Goal: Check status: Check status

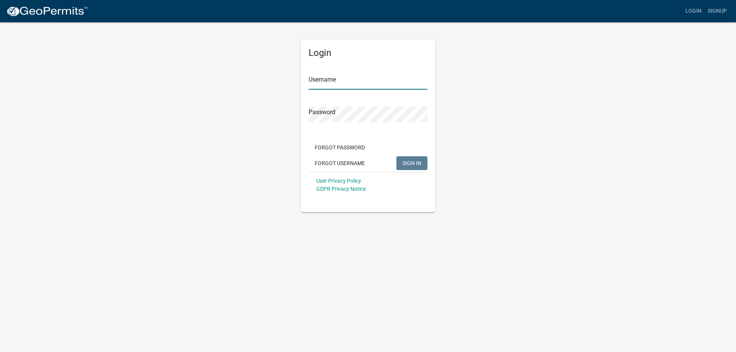
type input "kimberly_knott"
click at [414, 166] on span "SIGN IN" at bounding box center [412, 163] width 19 height 6
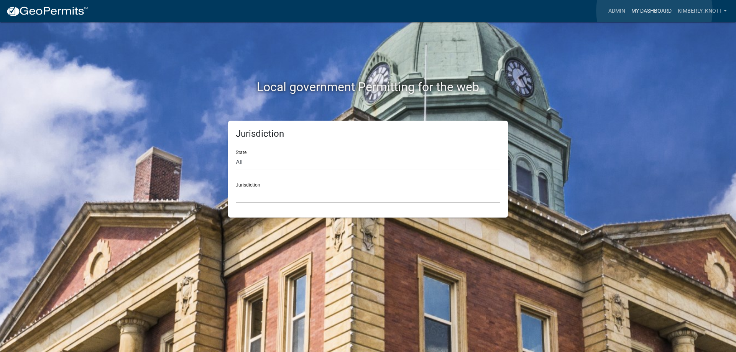
click at [655, 11] on link "My Dashboard" at bounding box center [651, 11] width 46 height 15
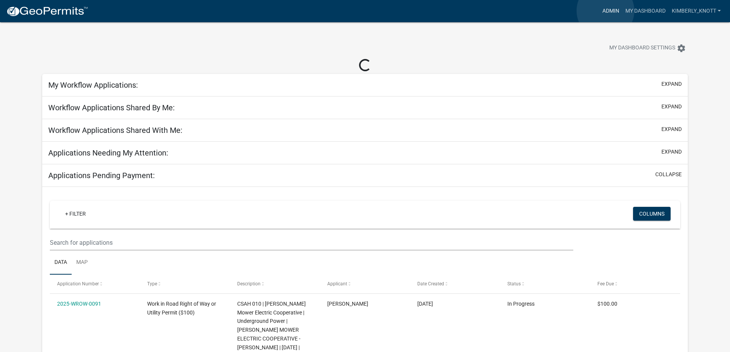
click at [606, 11] on link "Admin" at bounding box center [611, 11] width 23 height 15
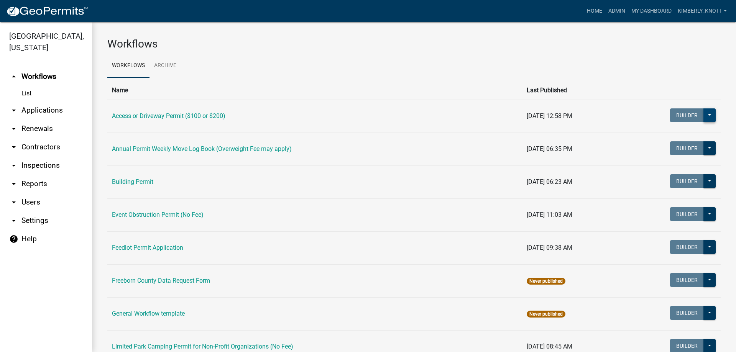
click at [705, 115] on button at bounding box center [710, 116] width 12 height 14
click at [672, 135] on div "Published Start Application" at bounding box center [684, 144] width 64 height 43
click at [623, 117] on td "Builder Published Start Application" at bounding box center [671, 116] width 100 height 33
click at [217, 115] on link "Access or Driveway Permit ($100 or $200)" at bounding box center [168, 115] width 113 height 7
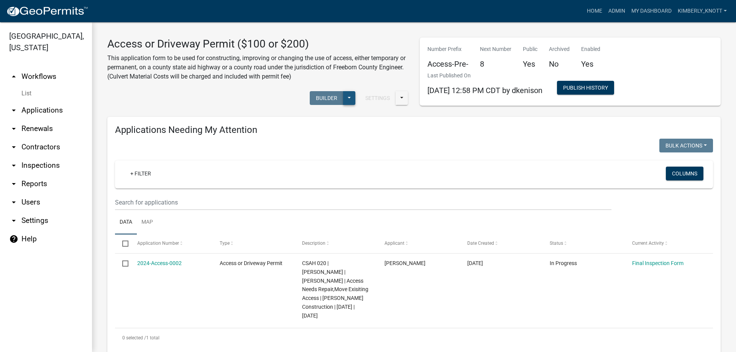
click at [349, 98] on button at bounding box center [349, 98] width 12 height 14
click at [248, 106] on div "Settings Start Application URL Start Application URL With Parcel ID Builder Pub…" at bounding box center [258, 98] width 312 height 23
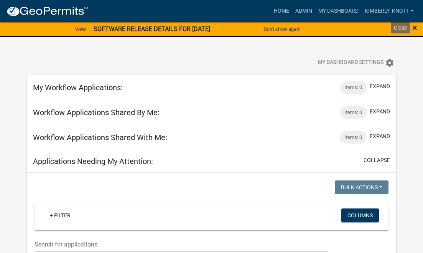
click at [413, 28] on span "×" at bounding box center [414, 27] width 5 height 11
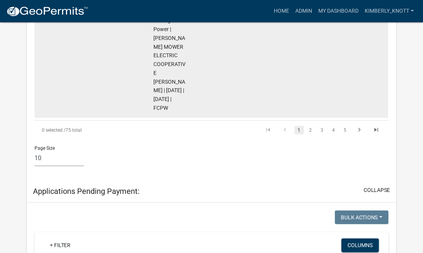
scroll to position [1304, 0]
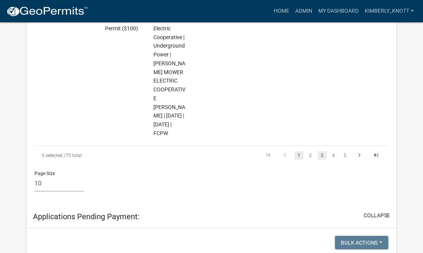
click at [323, 160] on link "3" at bounding box center [321, 155] width 9 height 8
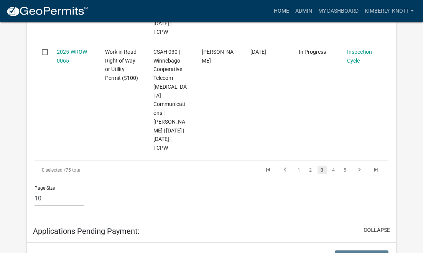
scroll to position [1250, 0]
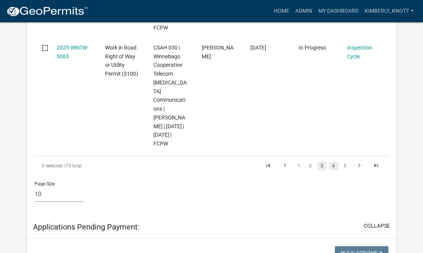
click at [333, 161] on link "4" at bounding box center [333, 165] width 9 height 8
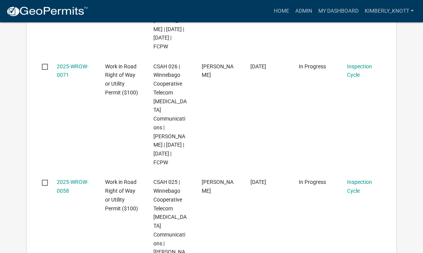
scroll to position [609, 0]
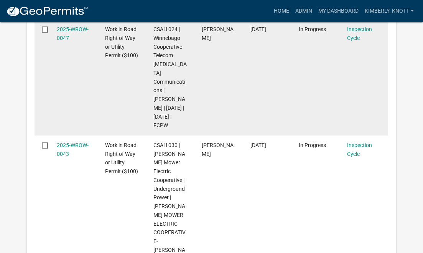
drag, startPoint x: 231, startPoint y: 132, endPoint x: 300, endPoint y: 93, distance: 79.0
click at [300, 93] on datatable-body-cell "In Progress" at bounding box center [315, 78] width 48 height 116
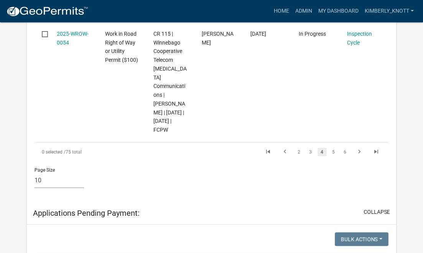
scroll to position [1337, 0]
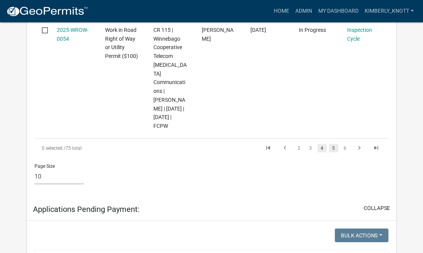
click at [334, 148] on link "5" at bounding box center [333, 148] width 9 height 8
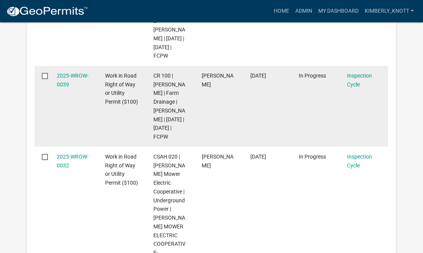
scroll to position [1037, 0]
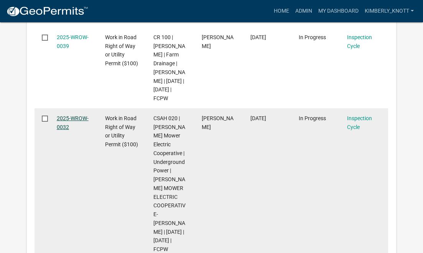
click at [59, 130] on link "2025-WROW-0032" at bounding box center [73, 122] width 32 height 15
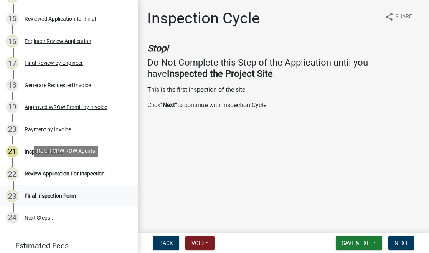
scroll to position [462, 0]
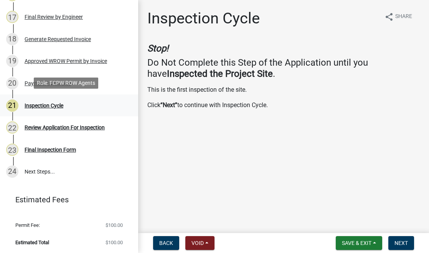
click at [53, 104] on div "Inspection Cycle" at bounding box center [44, 105] width 39 height 5
click at [46, 103] on div "Inspection Cycle" at bounding box center [44, 105] width 39 height 5
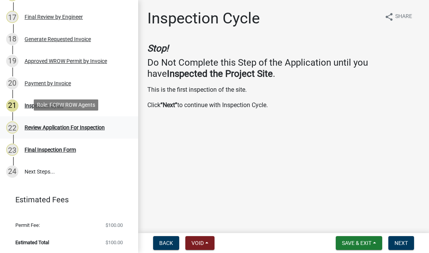
click at [77, 122] on div "22 Review Application For Inspection" at bounding box center [66, 127] width 120 height 12
click at [405, 244] on span "Next" at bounding box center [400, 243] width 13 height 6
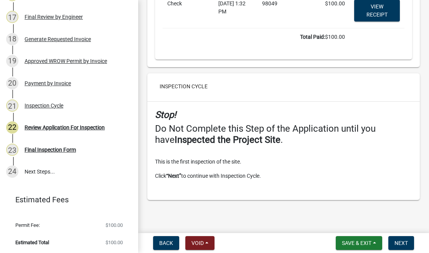
scroll to position [5264, 0]
click at [66, 150] on div "Final Inspection Form" at bounding box center [50, 149] width 51 height 5
click at [59, 148] on div "Final Inspection Form" at bounding box center [50, 149] width 51 height 5
